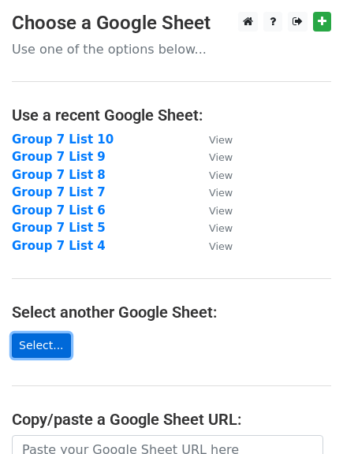
click at [38, 343] on link "Select..." at bounding box center [41, 346] width 59 height 24
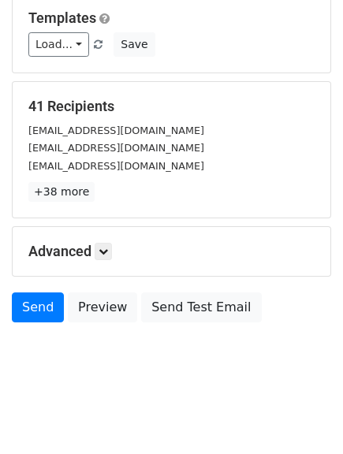
scroll to position [158, 0]
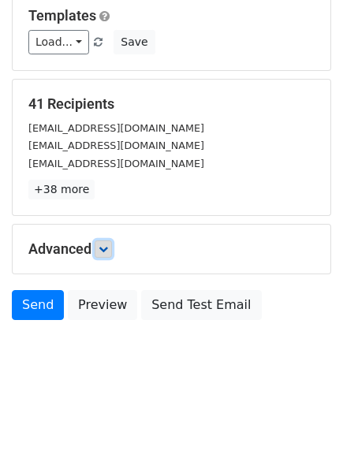
click at [100, 249] on link at bounding box center [103, 248] width 17 height 17
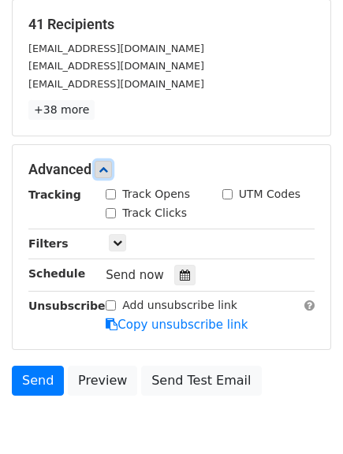
scroll to position [313, 0]
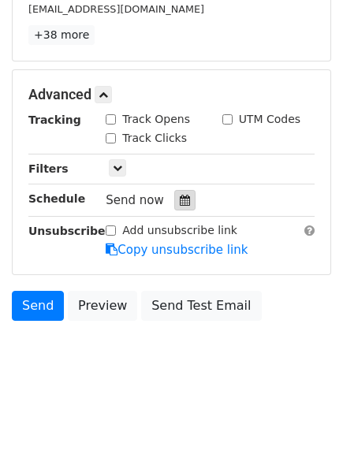
click at [180, 200] on icon at bounding box center [185, 200] width 10 height 11
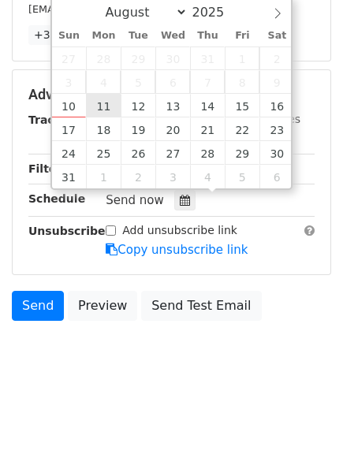
type input "2025-08-11 12:00"
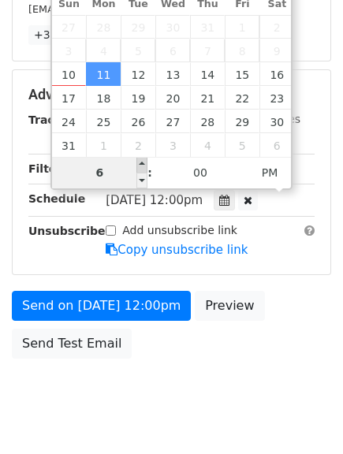
type input "06"
type input "2025-08-11 18:00"
click at [139, 160] on span at bounding box center [141, 165] width 11 height 16
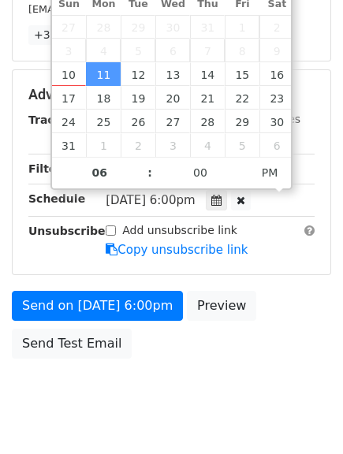
scroll to position [288, 0]
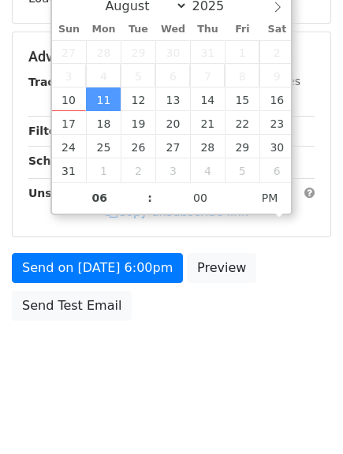
click at [326, 352] on body "New Campaign Daily emails left: 50 Google Sheet: Group 7 List 11 Variables Copy…" at bounding box center [171, 58] width 343 height 668
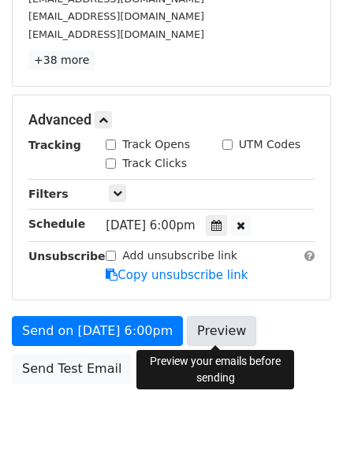
click at [206, 330] on link "Preview" at bounding box center [221, 331] width 69 height 30
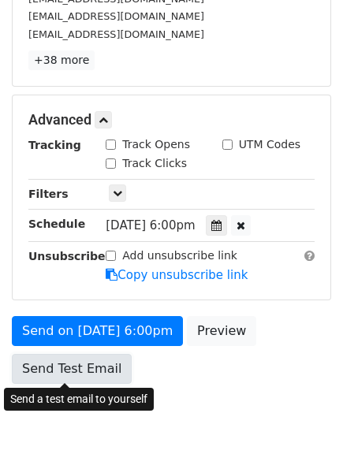
click at [69, 368] on link "Send Test Email" at bounding box center [72, 369] width 120 height 30
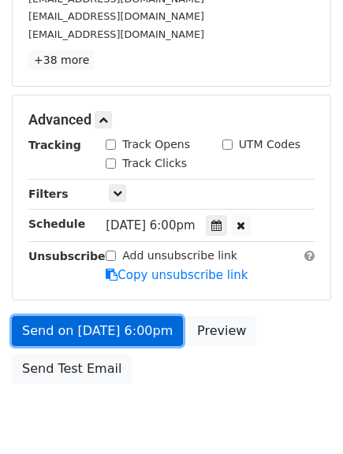
click at [58, 327] on link "Send on Aug 11 at 6:00pm" at bounding box center [97, 331] width 171 height 30
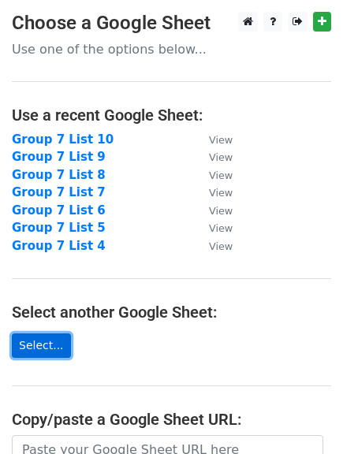
click at [57, 345] on link "Select..." at bounding box center [41, 346] width 59 height 24
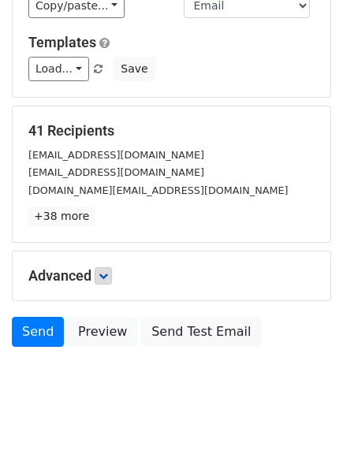
scroll to position [158, 0]
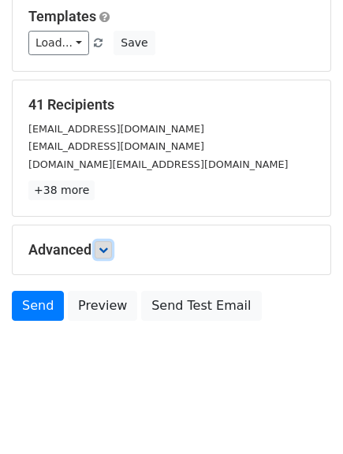
click at [102, 252] on icon at bounding box center [103, 249] width 9 height 9
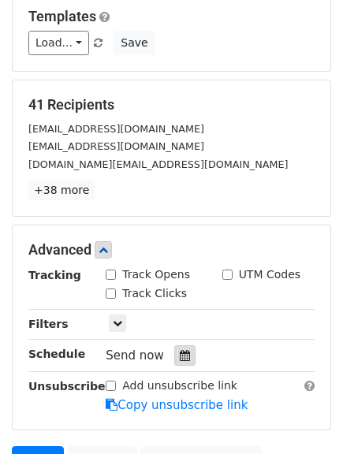
click at [175, 347] on div at bounding box center [184, 355] width 21 height 20
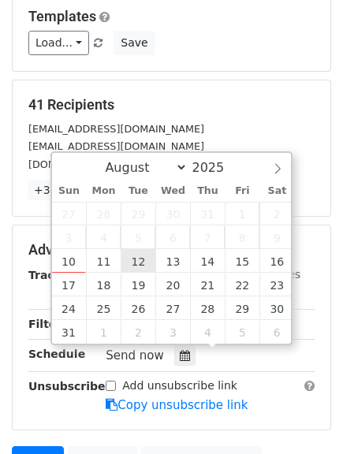
type input "2025-08-12 12:00"
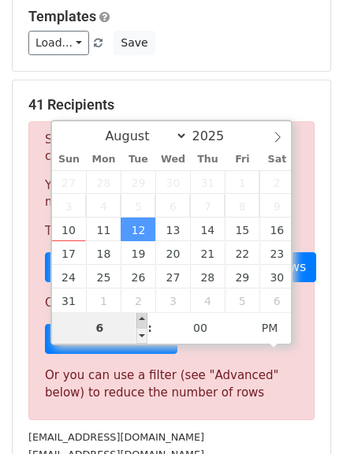
type input "06"
type input "2025-08-12 18:00"
click at [141, 321] on span at bounding box center [141, 320] width 11 height 16
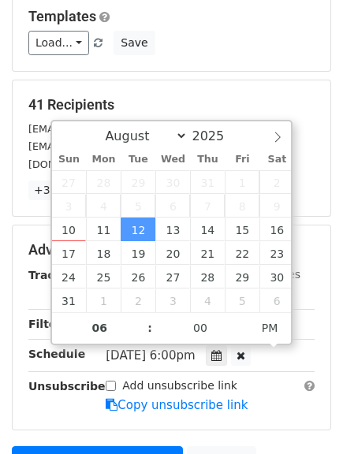
click at [339, 371] on main "New Campaign Daily emails left: 50 Google Sheet: Group 7 List 12 Variables Copy…" at bounding box center [171, 188] width 343 height 668
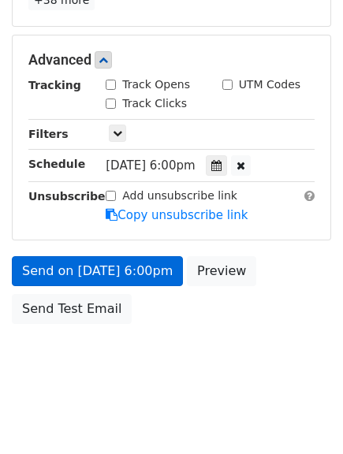
scroll to position [351, 0]
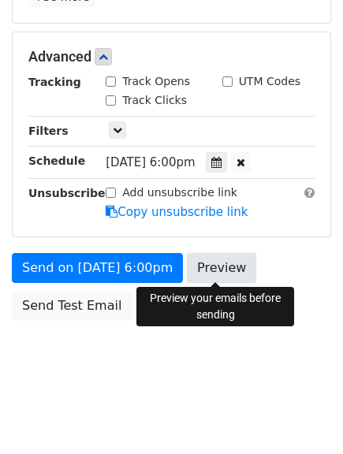
click at [205, 267] on link "Preview" at bounding box center [221, 268] width 69 height 30
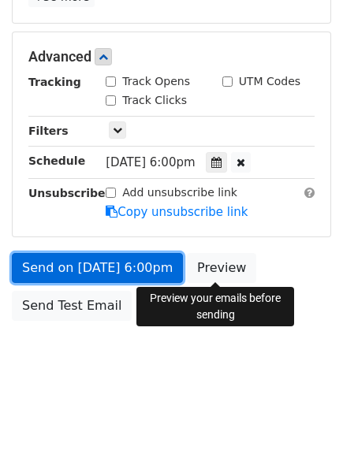
click at [71, 263] on link "Send on Aug 12 at 6:00pm" at bounding box center [97, 268] width 171 height 30
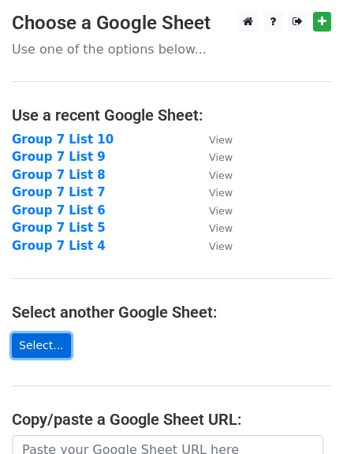
click at [23, 351] on link "Select..." at bounding box center [41, 346] width 59 height 24
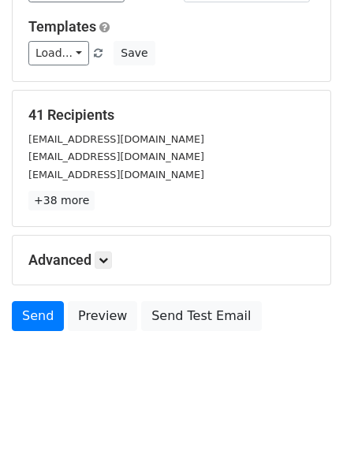
scroll to position [158, 0]
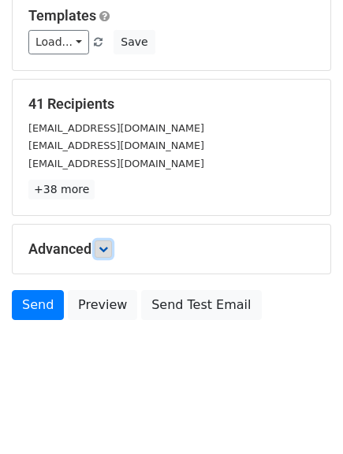
click at [108, 252] on icon at bounding box center [103, 248] width 9 height 9
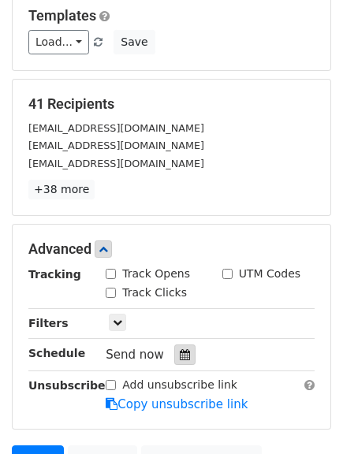
click at [182, 354] on icon at bounding box center [185, 354] width 10 height 11
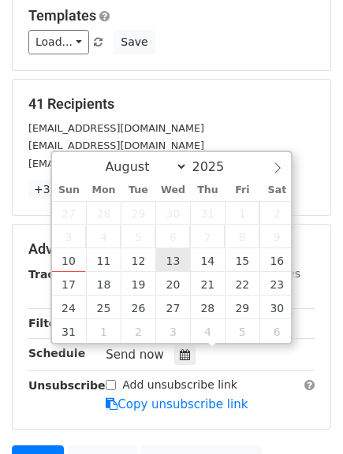
type input "2025-08-13 12:00"
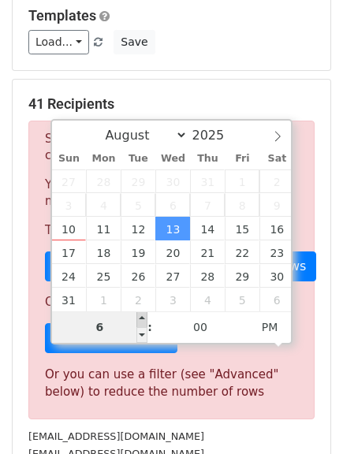
type input "06"
type input "2025-08-13 18:00"
click at [139, 317] on span at bounding box center [141, 319] width 11 height 16
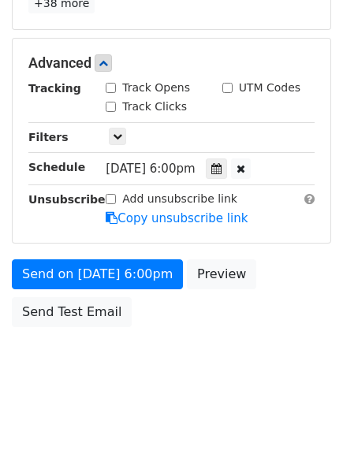
scroll to position [351, 0]
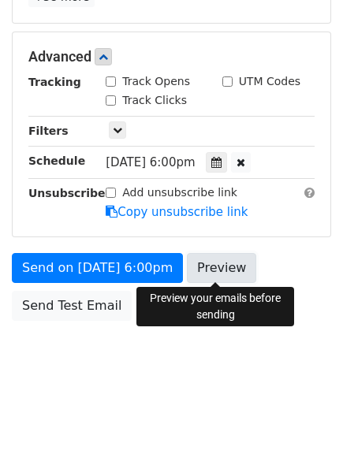
click at [220, 261] on link "Preview" at bounding box center [221, 268] width 69 height 30
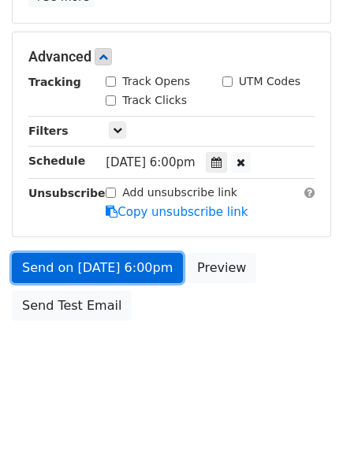
click at [45, 264] on link "Send on Aug 13 at 6:00pm" at bounding box center [97, 268] width 171 height 30
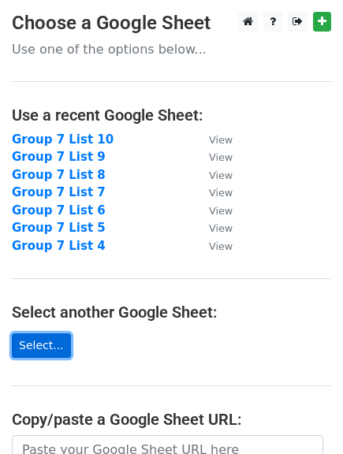
click at [29, 346] on link "Select..." at bounding box center [41, 346] width 59 height 24
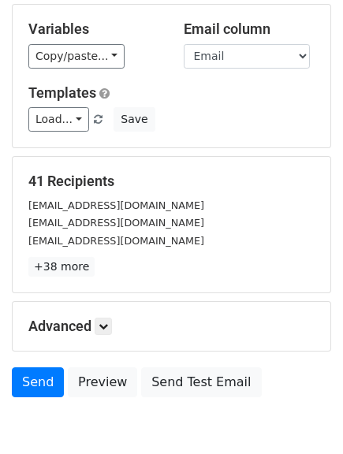
scroll to position [158, 0]
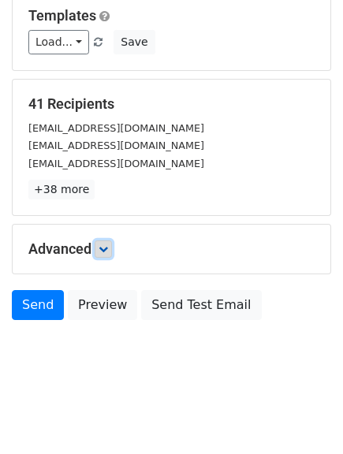
click at [106, 253] on icon at bounding box center [103, 248] width 9 height 9
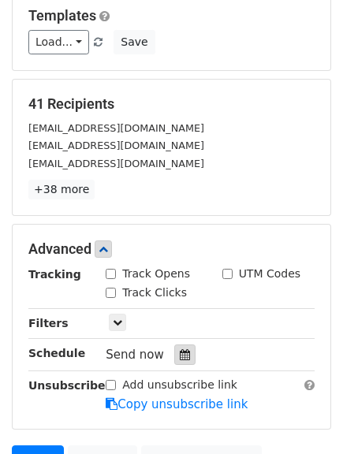
click at [174, 355] on div at bounding box center [184, 355] width 21 height 20
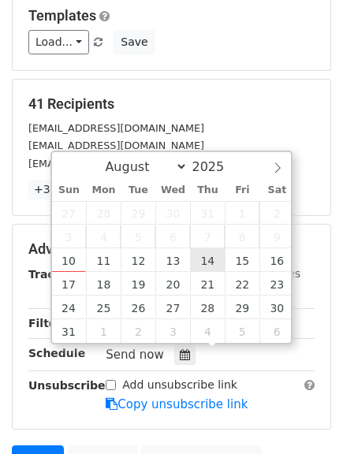
type input "2025-08-14 12:00"
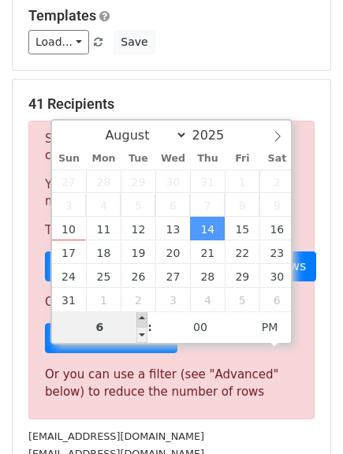
type input "06"
type input "2025-08-14 18:00"
click at [141, 323] on span at bounding box center [141, 319] width 11 height 16
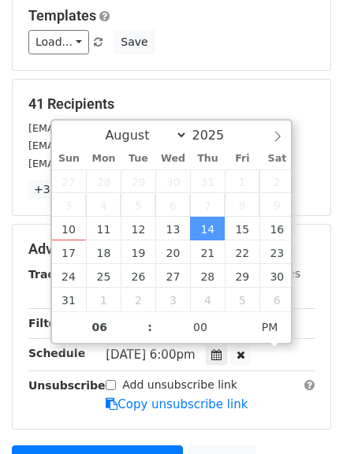
click at [336, 368] on main "New Campaign Daily emails left: 50 Google Sheet: Group 7 List 14 Variables Copy…" at bounding box center [171, 187] width 343 height 668
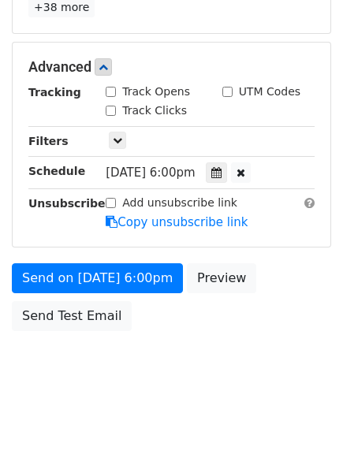
scroll to position [351, 0]
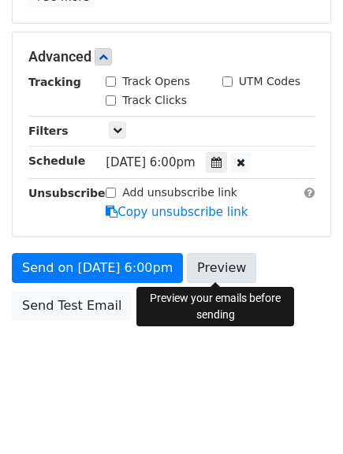
click at [203, 267] on link "Preview" at bounding box center [221, 268] width 69 height 30
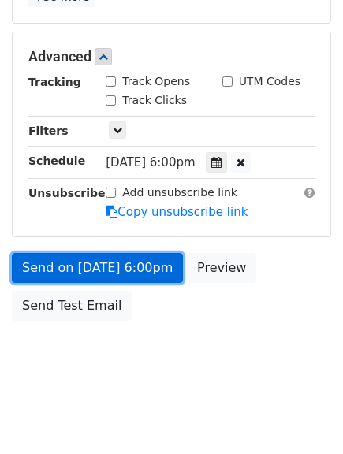
click at [35, 268] on link "Send on Aug 14 at 6:00pm" at bounding box center [97, 268] width 171 height 30
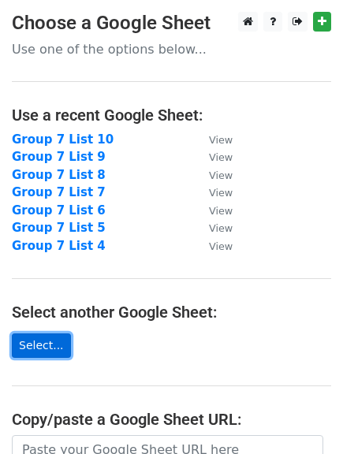
click at [36, 341] on link "Select..." at bounding box center [41, 346] width 59 height 24
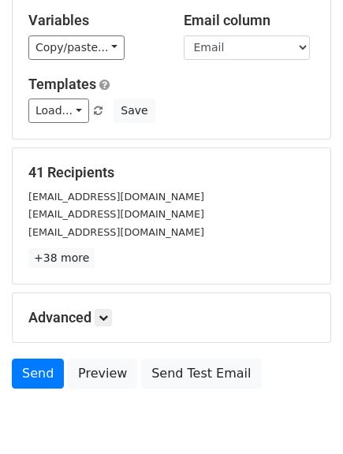
scroll to position [158, 0]
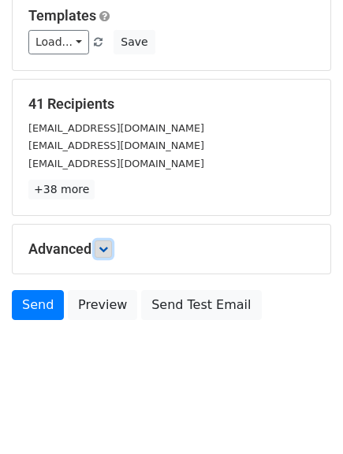
click at [107, 251] on icon at bounding box center [103, 248] width 9 height 9
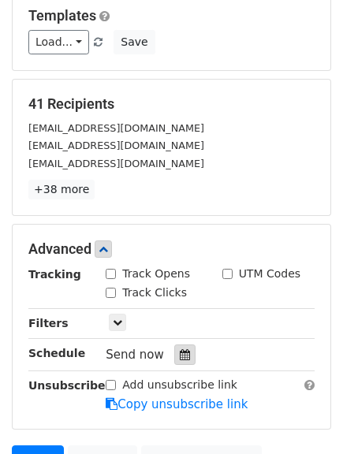
click at [174, 353] on div at bounding box center [184, 355] width 21 height 20
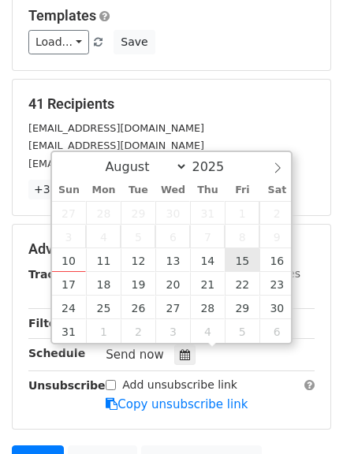
type input "[DATE] 12:00"
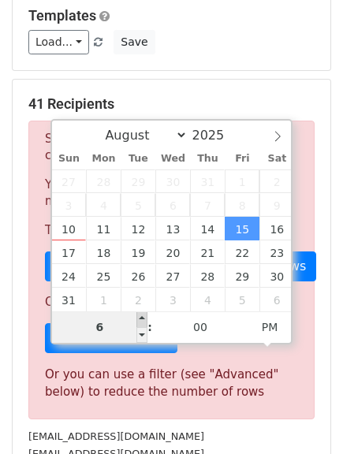
type input "06"
type input "[DATE] 18:00"
click at [143, 322] on span at bounding box center [141, 319] width 11 height 16
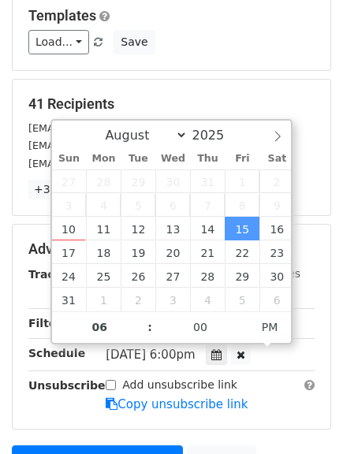
click at [332, 329] on main "New Campaign Daily emails left: 50 Google Sheet: Group 7 List 15 Variables Copy…" at bounding box center [171, 187] width 343 height 668
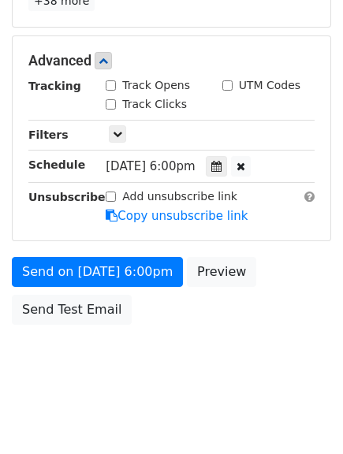
scroll to position [351, 0]
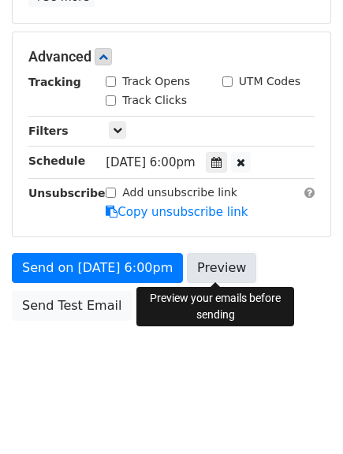
click at [210, 274] on link "Preview" at bounding box center [221, 268] width 69 height 30
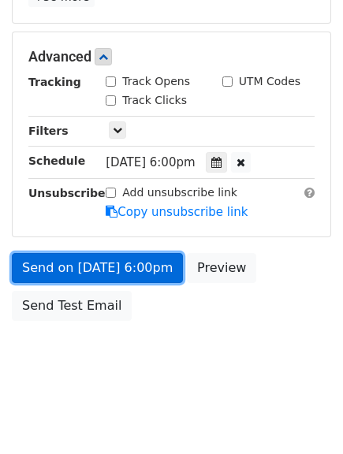
click at [64, 263] on link "Send on [DATE] 6:00pm" at bounding box center [97, 268] width 171 height 30
